Goal: Obtain resource: Obtain resource

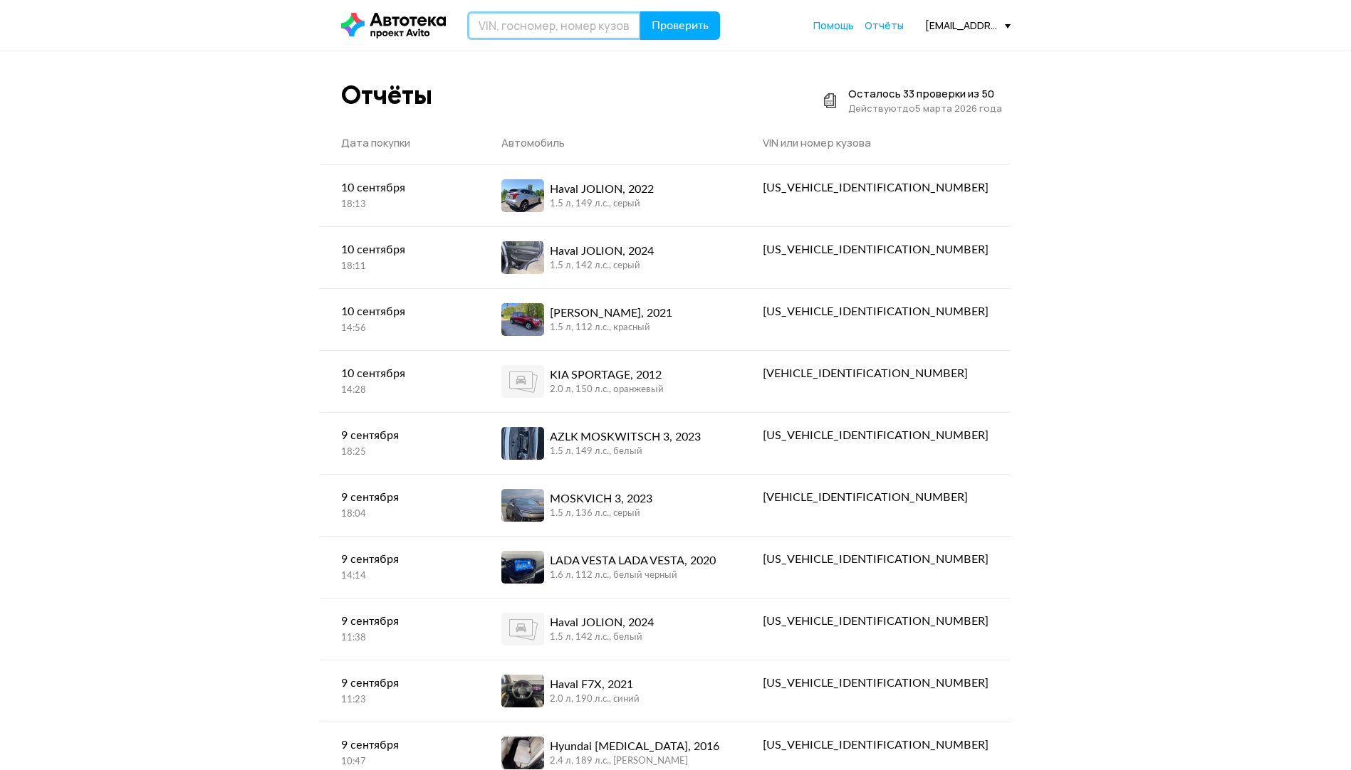
click at [542, 25] on input "text" at bounding box center [554, 25] width 174 height 28
type input "J"
type input "О281ТМ69"
click at [640, 11] on button "Проверить" at bounding box center [680, 25] width 80 height 28
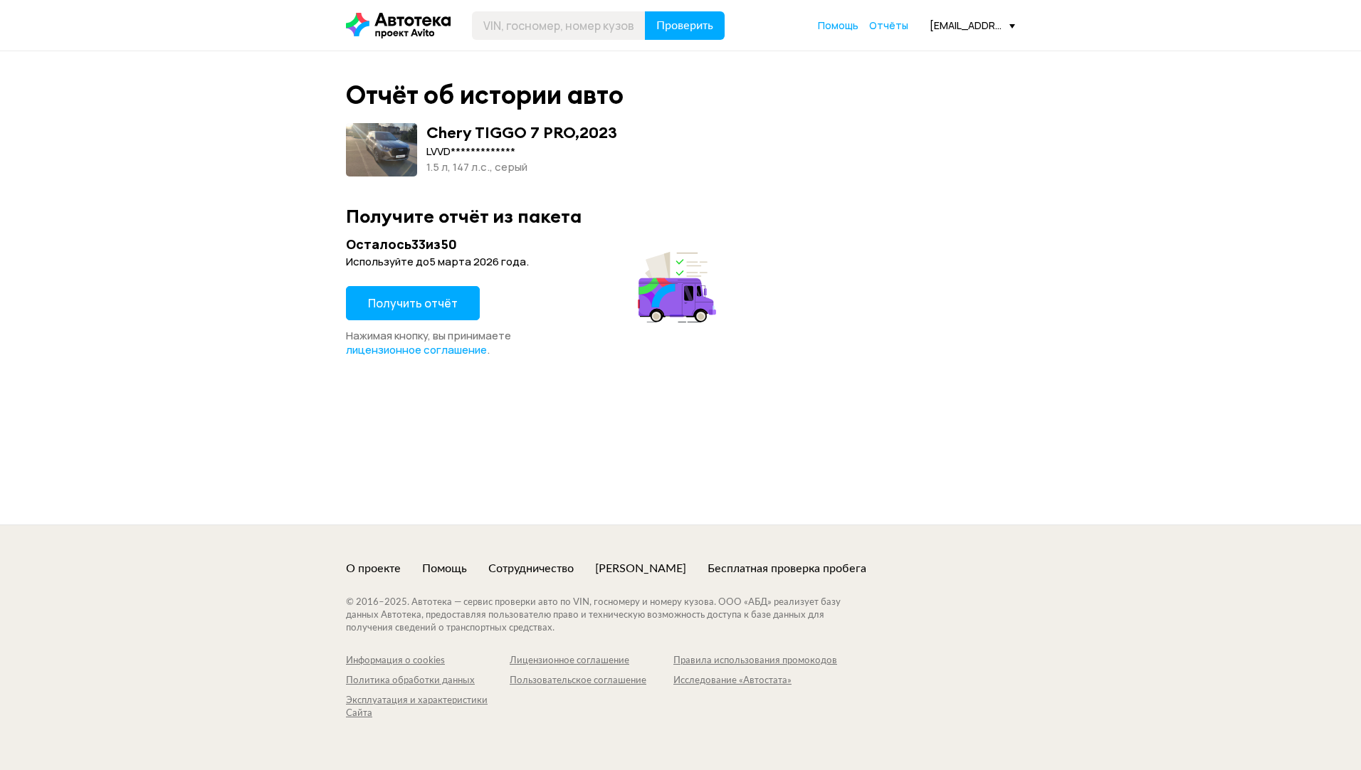
click at [405, 304] on span "Получить отчёт" at bounding box center [413, 303] width 90 height 16
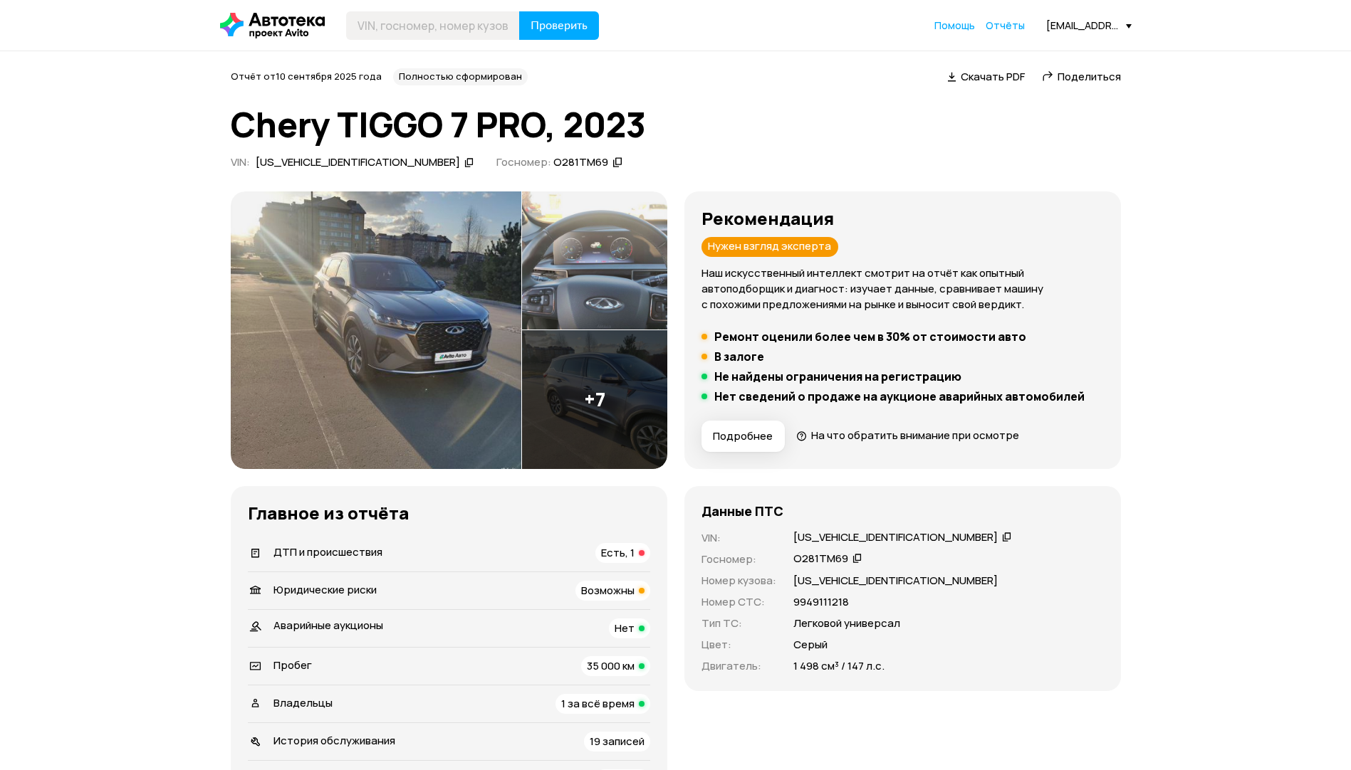
click at [613, 545] on span "Есть, 1" at bounding box center [617, 552] width 33 height 15
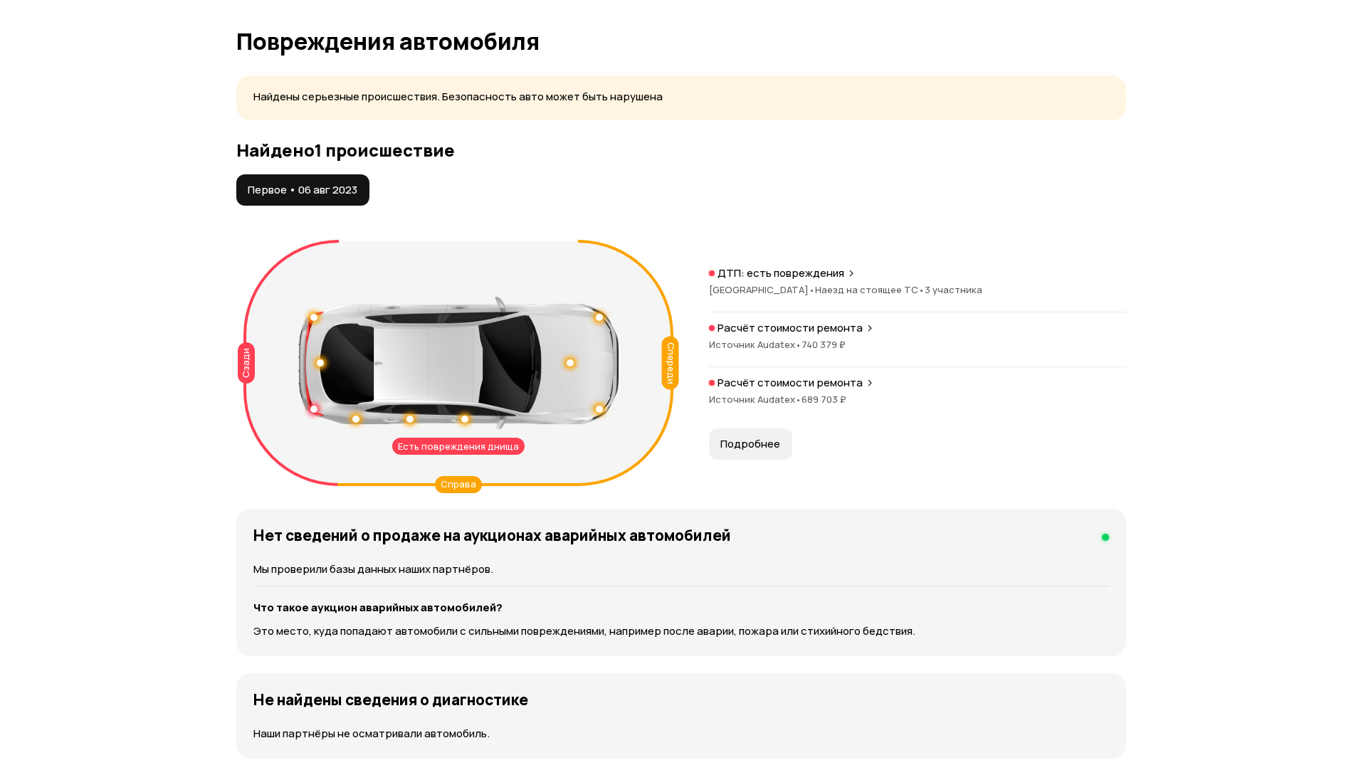
scroll to position [1474, 0]
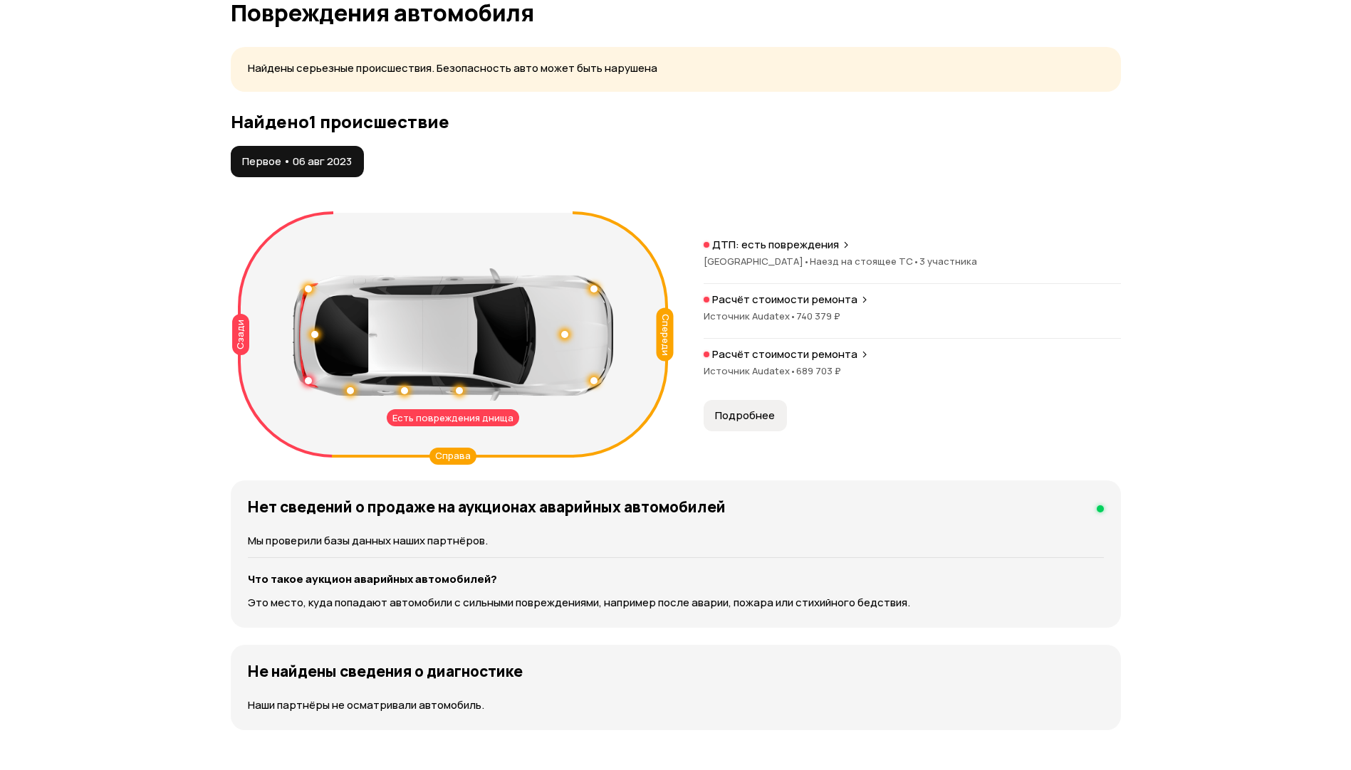
click at [764, 425] on button "Подробнее" at bounding box center [744, 415] width 83 height 31
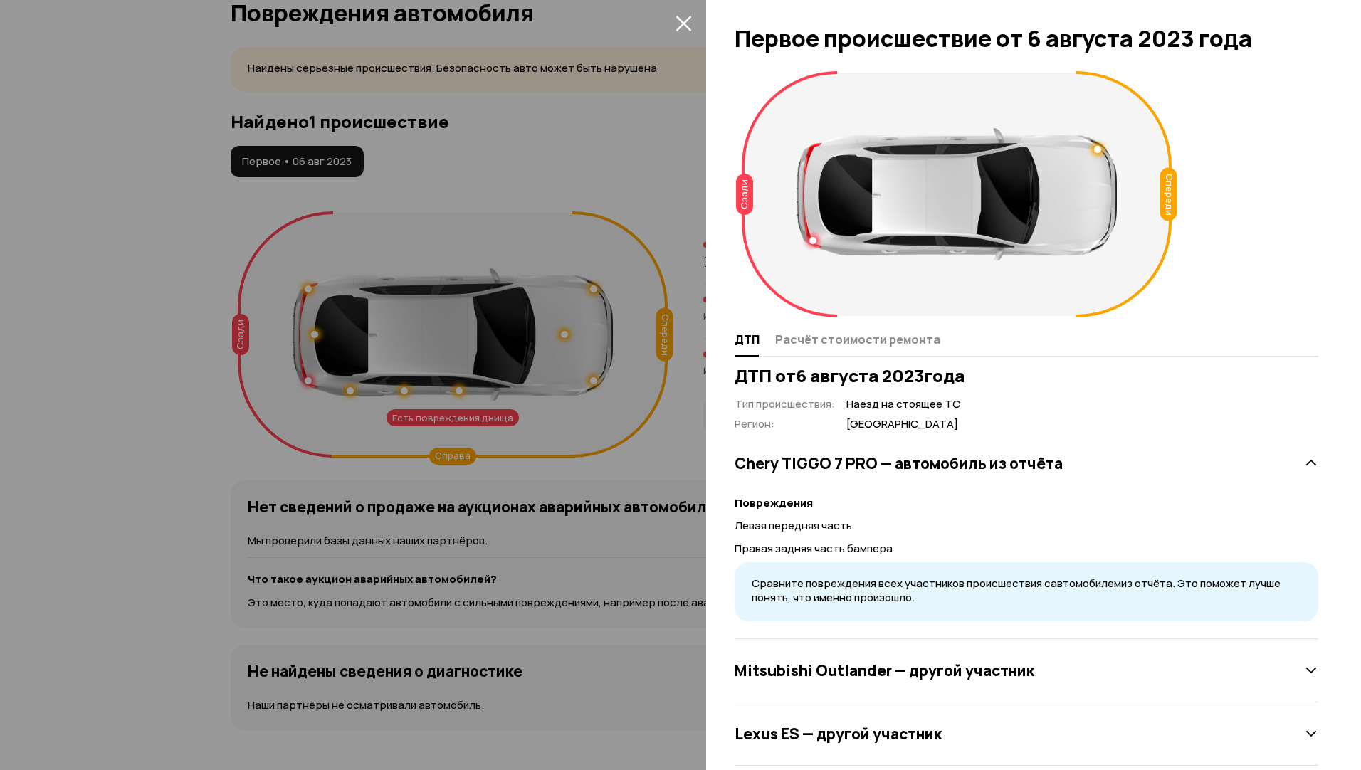
click at [644, 444] on div at bounding box center [680, 385] width 1361 height 770
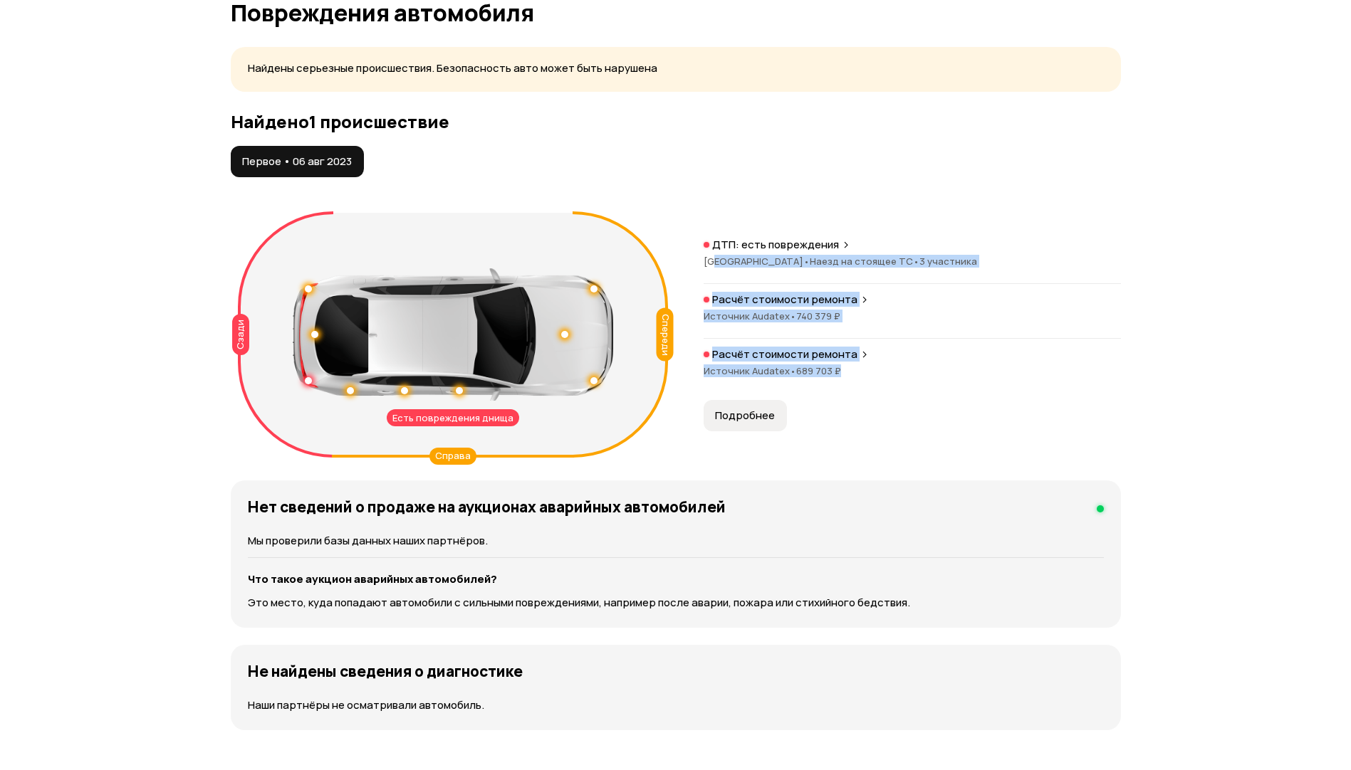
drag, startPoint x: 861, startPoint y: 372, endPoint x: 710, endPoint y: 254, distance: 191.8
click at [710, 254] on div "ДТП: есть повреждения [GEOGRAPHIC_DATA] • Наезд на стоящее ТС • 3 участника Рас…" at bounding box center [911, 315] width 417 height 155
drag, startPoint x: 710, startPoint y: 254, endPoint x: 948, endPoint y: 346, distance: 254.9
click at [948, 346] on div "ДТП: есть повреждения [GEOGRAPHIC_DATA] • Наезд на стоящее ТС • 3 участника Рас…" at bounding box center [911, 315] width 417 height 155
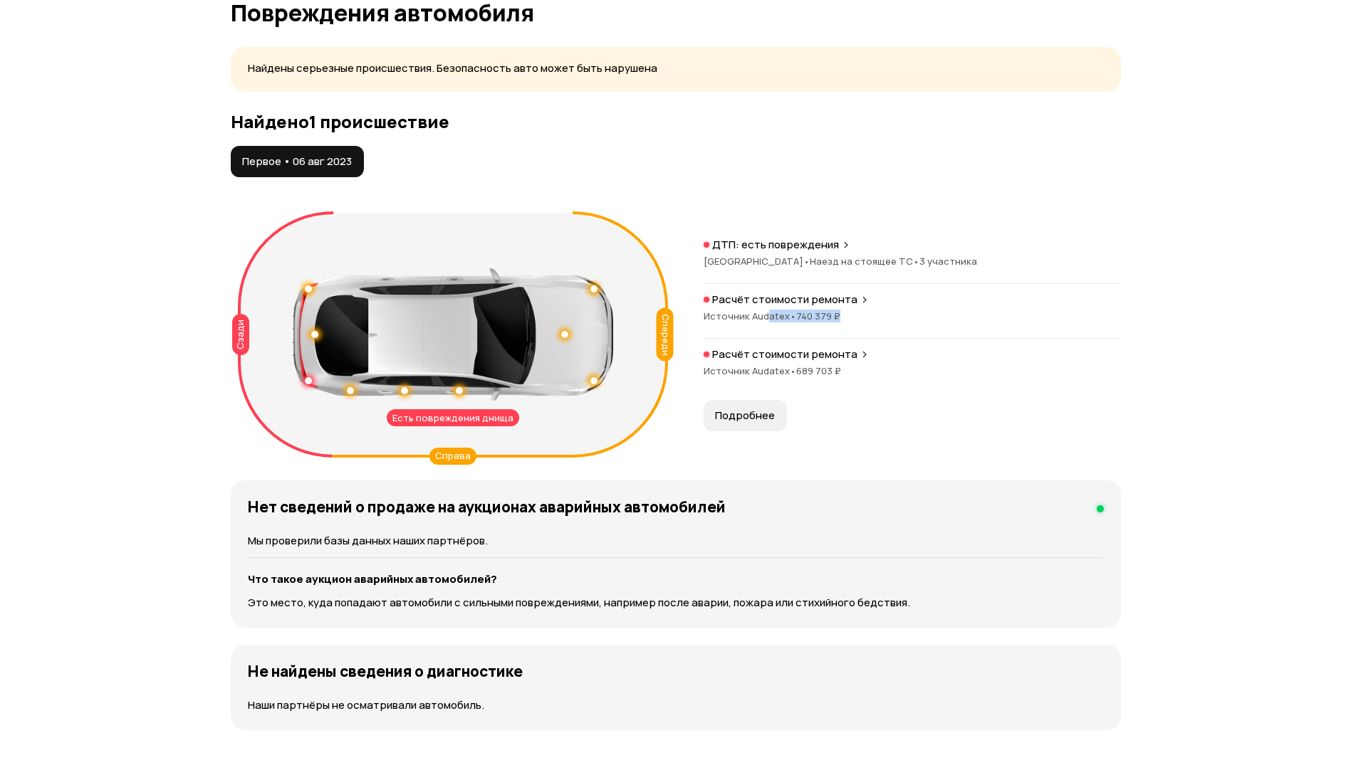
drag, startPoint x: 865, startPoint y: 319, endPoint x: 762, endPoint y: 311, distance: 102.8
click at [762, 311] on div "Источник Audatex • 740 379 ₽" at bounding box center [911, 316] width 417 height 13
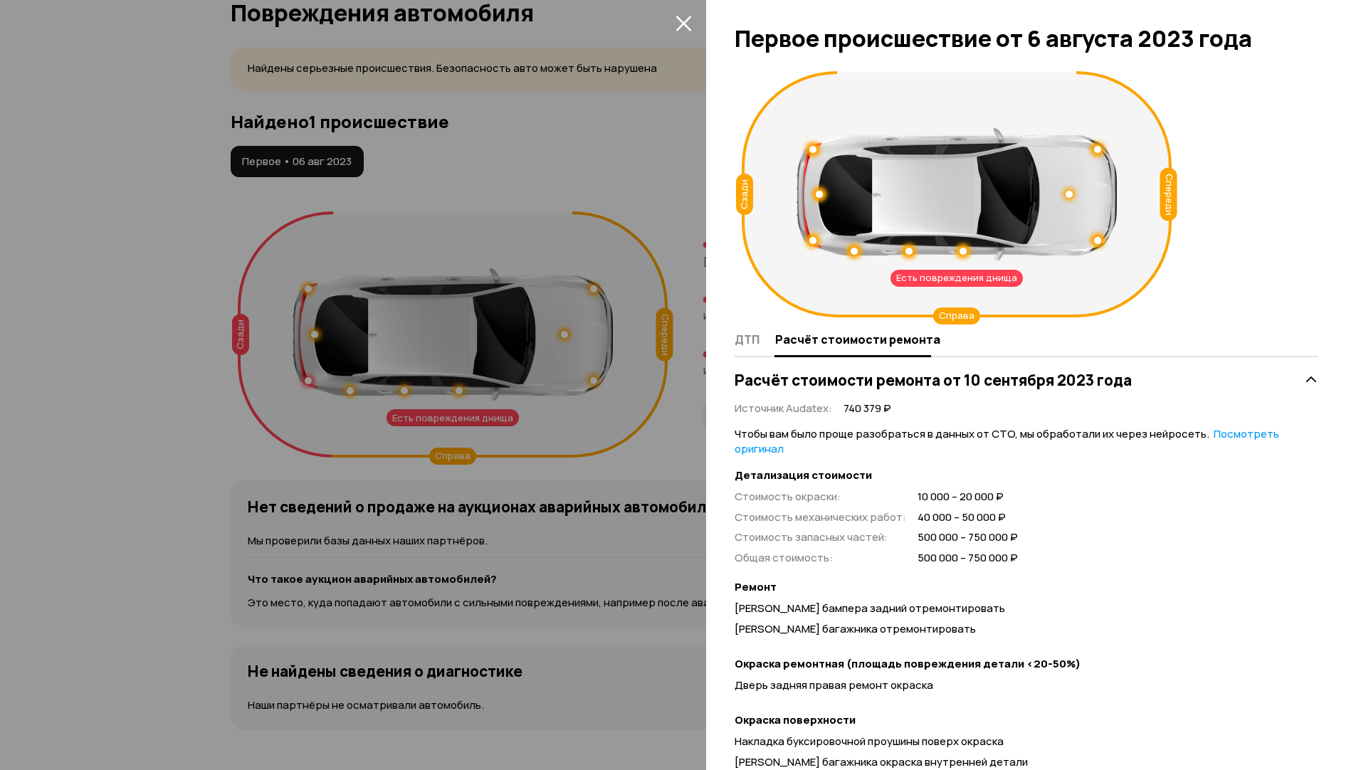
drag, startPoint x: 762, startPoint y: 311, endPoint x: 971, endPoint y: 343, distance: 211.0
click at [971, 343] on div "ДТП Расчёт стоимости ремонта" at bounding box center [1027, 340] width 584 height 34
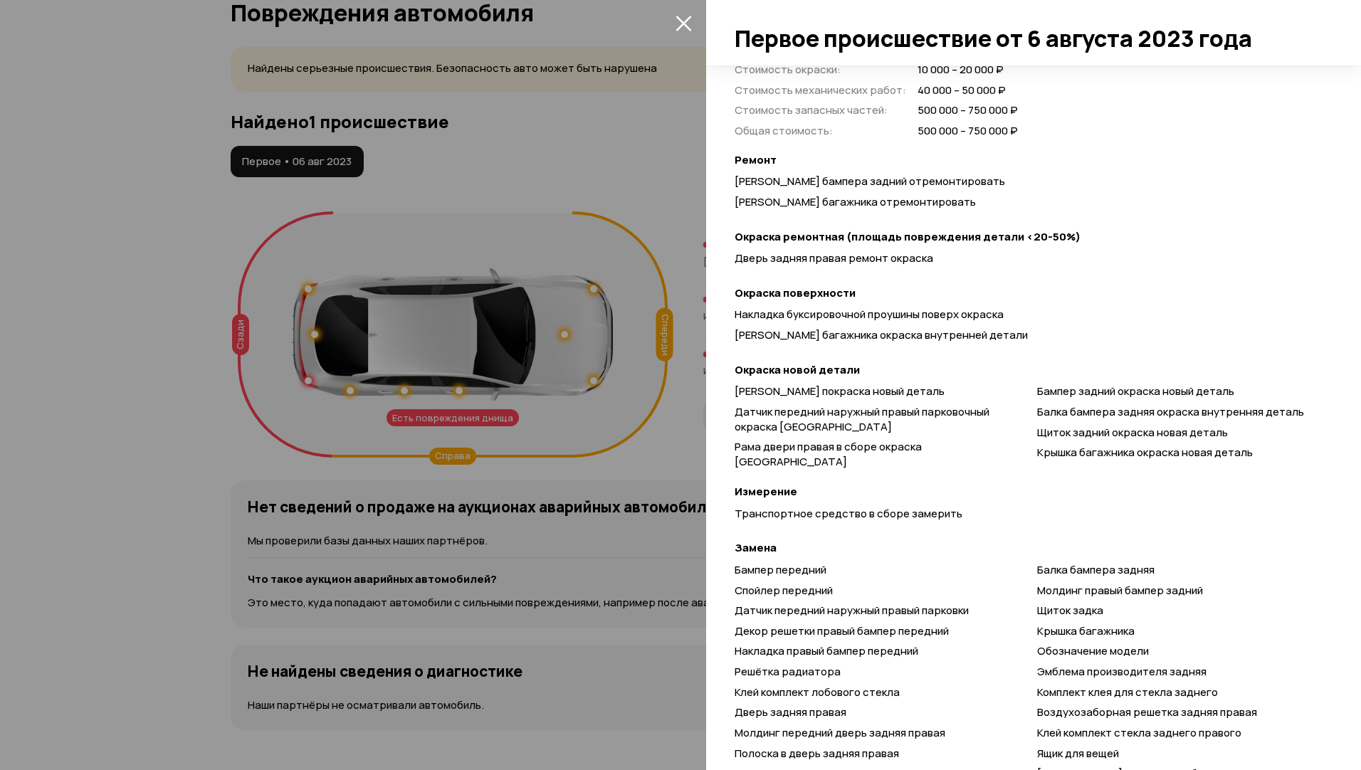
click at [61, 468] on div at bounding box center [680, 385] width 1361 height 770
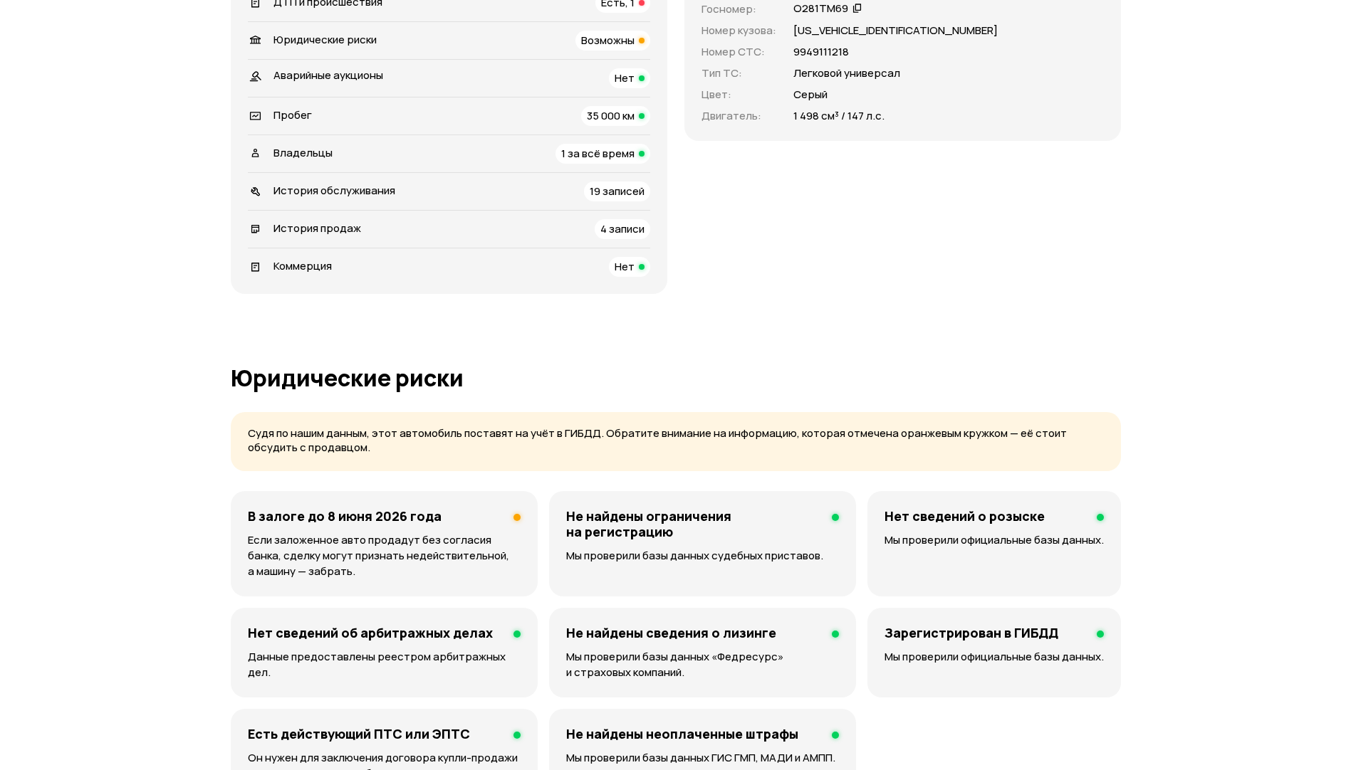
scroll to position [264, 0]
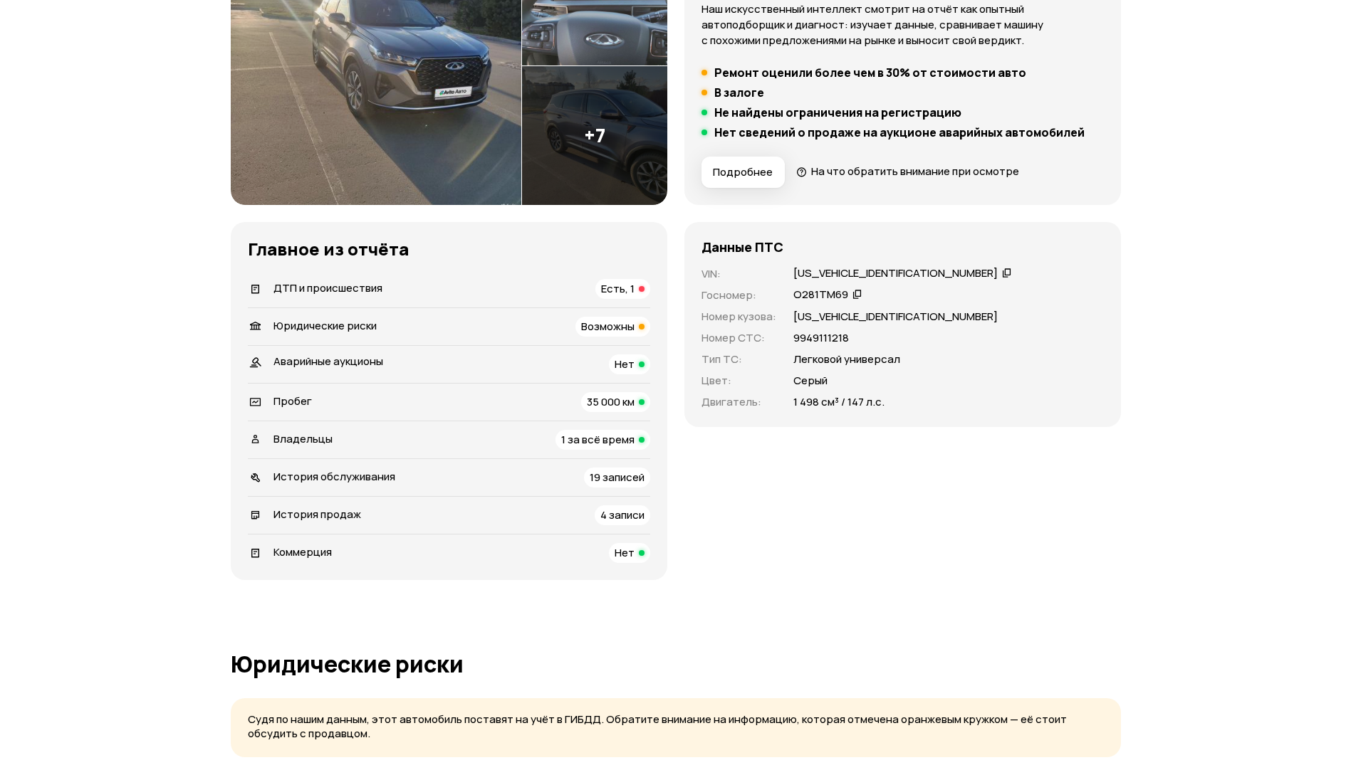
click at [607, 327] on span "Возможны" at bounding box center [607, 326] width 53 height 15
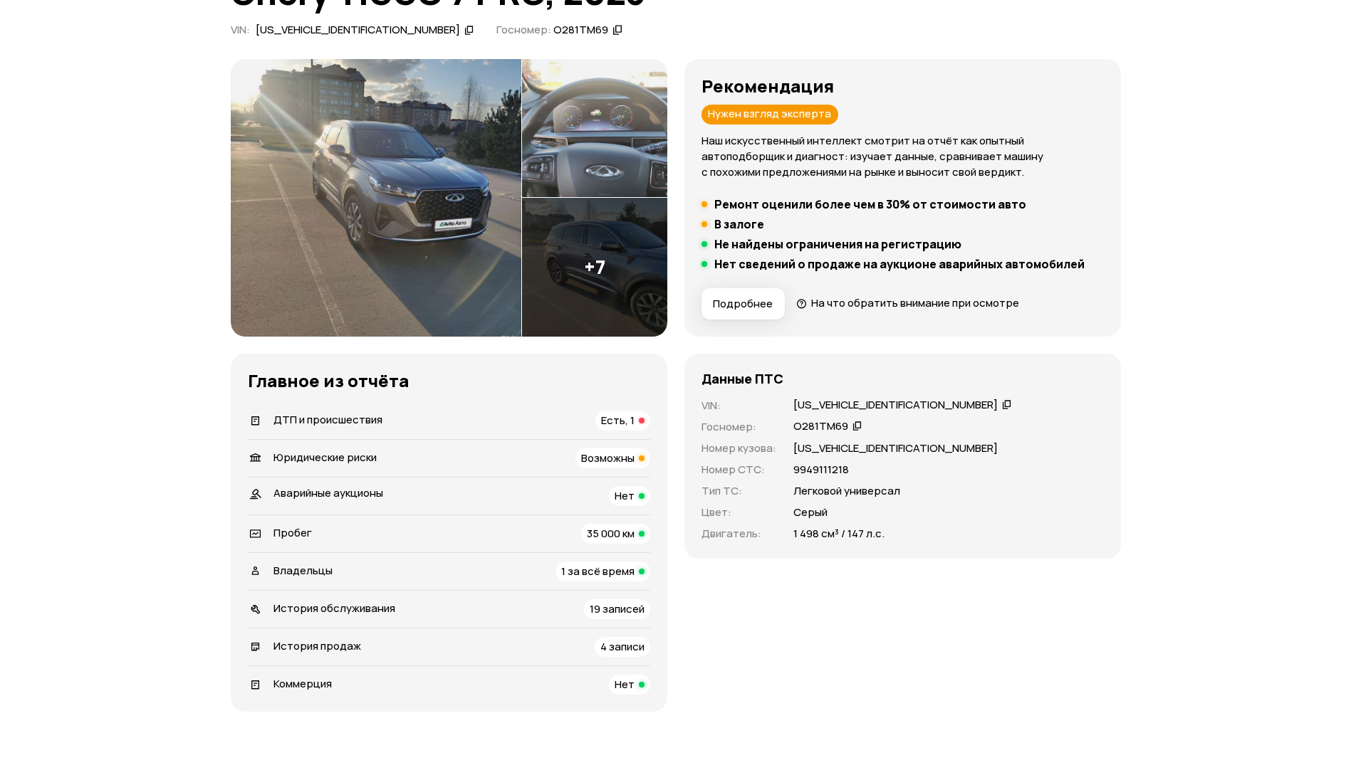
scroll to position [0, 0]
